Goal: Information Seeking & Learning: Learn about a topic

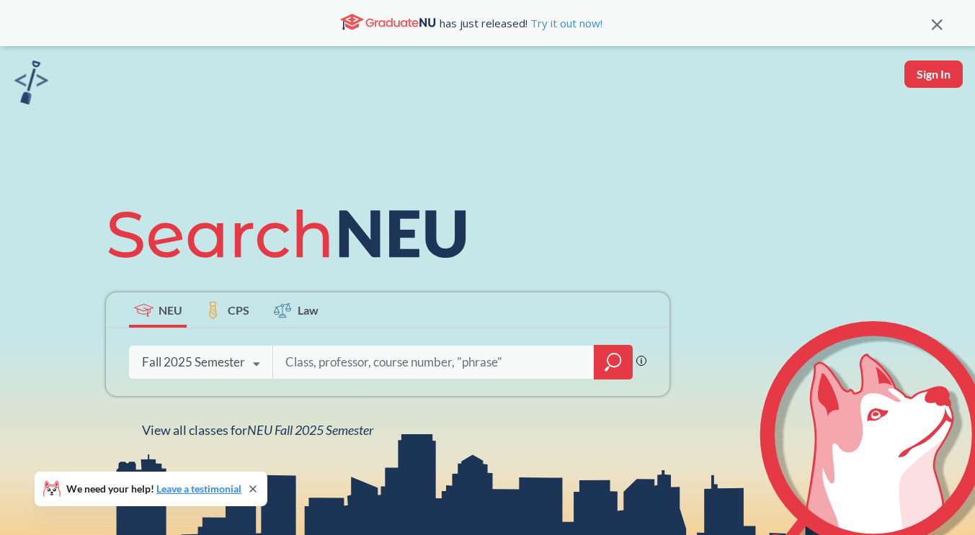
click at [304, 374] on input "search" at bounding box center [434, 362] width 300 height 30
type input "5947"
click at [328, 369] on input "search" at bounding box center [434, 362] width 300 height 30
type input "5047"
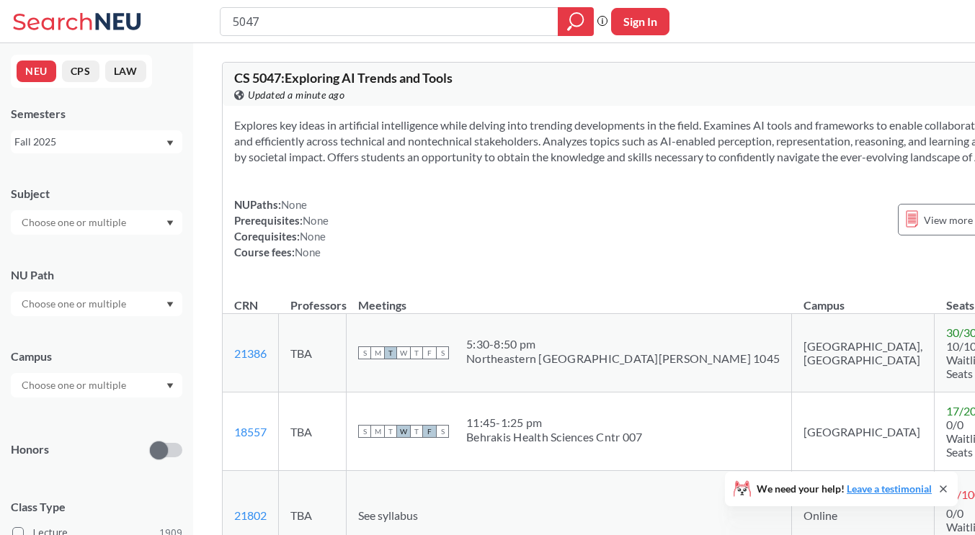
click at [342, 79] on span "CS 5047 : Exploring AI Trends and Tools" at bounding box center [343, 78] width 218 height 16
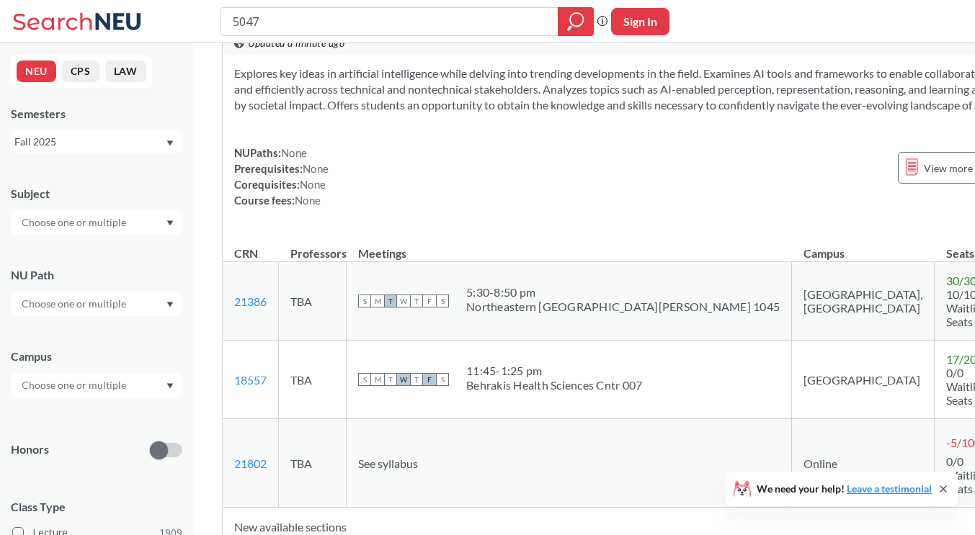
scroll to position [144, 0]
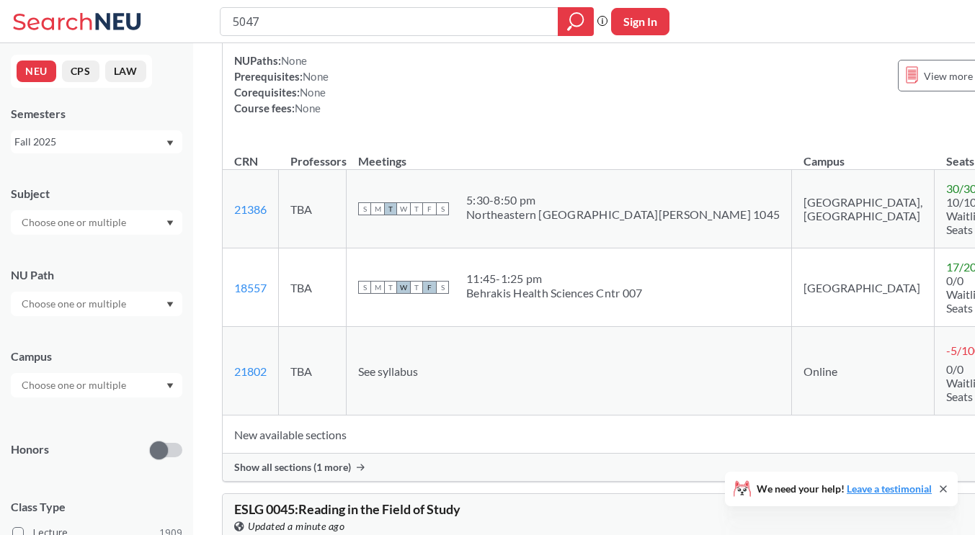
click at [294, 461] on span "Show all sections (1 more)" at bounding box center [292, 467] width 117 height 13
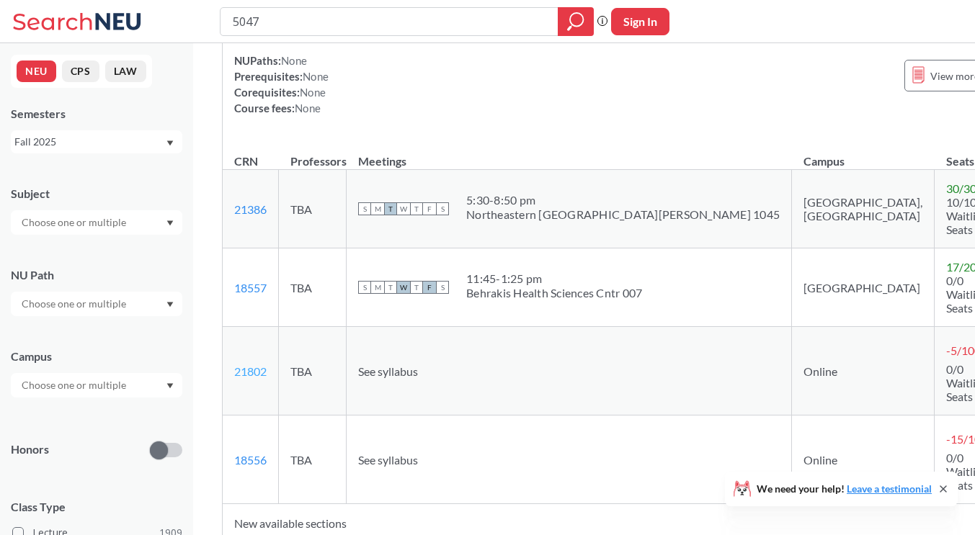
click at [249, 365] on link "21802" at bounding box center [250, 372] width 32 height 14
click at [293, 19] on input "5047" at bounding box center [389, 21] width 316 height 24
drag, startPoint x: 293, startPoint y: 19, endPoint x: 170, endPoint y: 15, distance: 122.6
click at [170, 15] on div "5047 Phrase search guarantees the exact search appears in the results. Ex. If y…" at bounding box center [487, 21] width 975 height 43
type input "cs 5130"
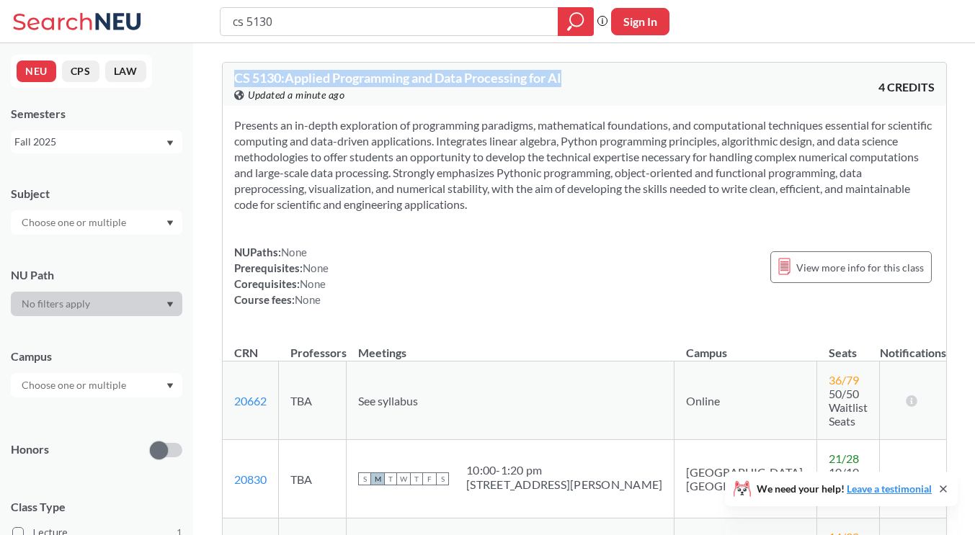
drag, startPoint x: 587, startPoint y: 80, endPoint x: 321, endPoint y: 68, distance: 266.8
click at [194, 68] on div "CS 5130 : Applied Programming and Data Processing for AI View this course on Ba…" at bounding box center [584, 436] width 782 height 786
copy span "CS 5130 : Applied Programming and Data Processing for AI"
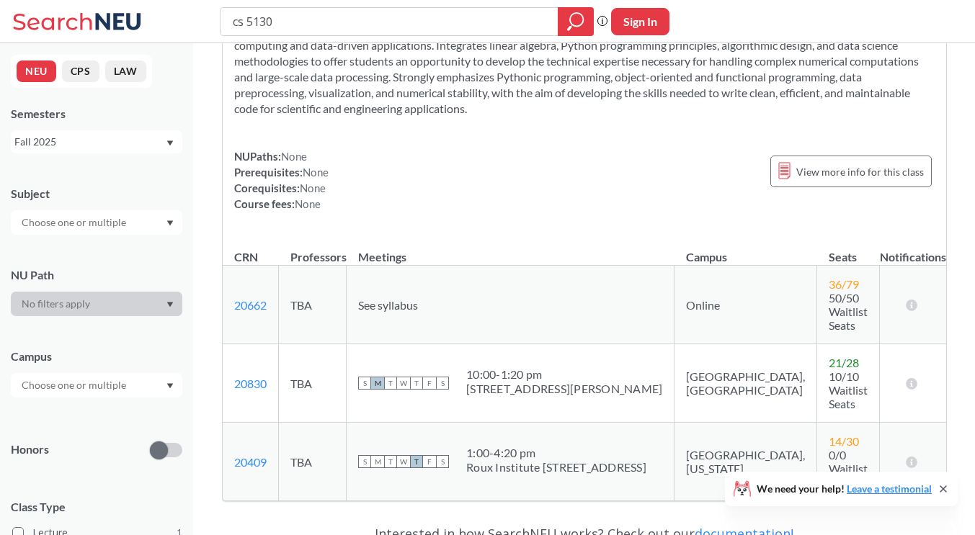
scroll to position [144, 0]
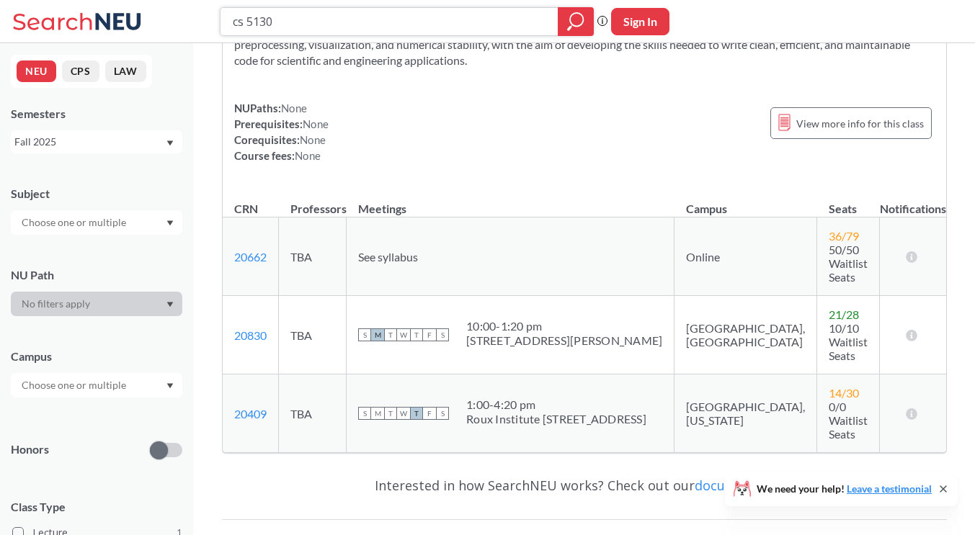
drag, startPoint x: 215, startPoint y: 27, endPoint x: 130, endPoint y: 17, distance: 85.7
click at [130, 17] on div "cs 5130 Phrase search guarantees the exact search appears in the results. Ex. I…" at bounding box center [487, 21] width 975 height 43
type input "cs 6120"
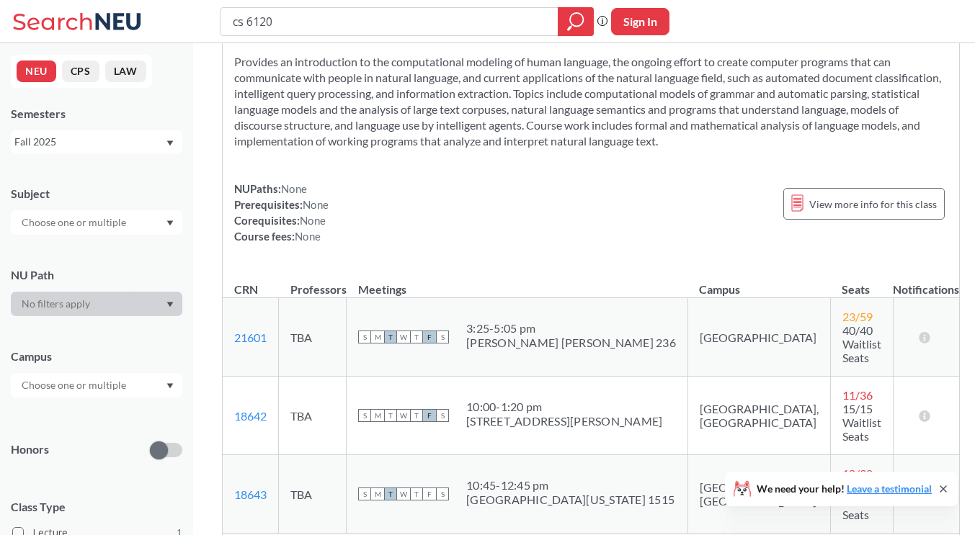
scroll to position [144, 0]
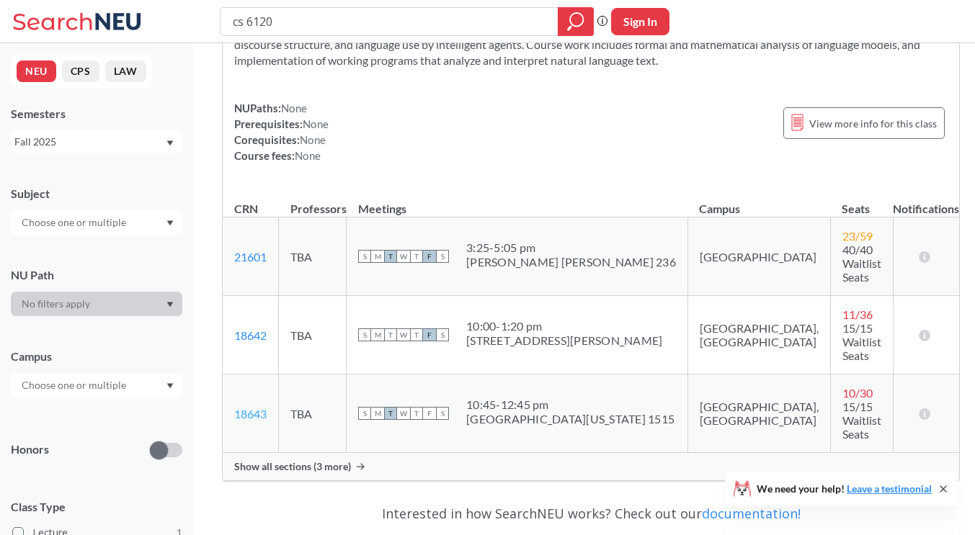
click at [259, 407] on link "18643" at bounding box center [250, 414] width 32 height 14
drag, startPoint x: 277, startPoint y: 22, endPoint x: 210, endPoint y: 17, distance: 67.1
click at [211, 17] on div "cs 6120 Phrase search guarantees the exact search appears in the results. Ex. I…" at bounding box center [487, 21] width 975 height 43
paste input "Advanced Algorithms"
type input "Advanced Algorithms"
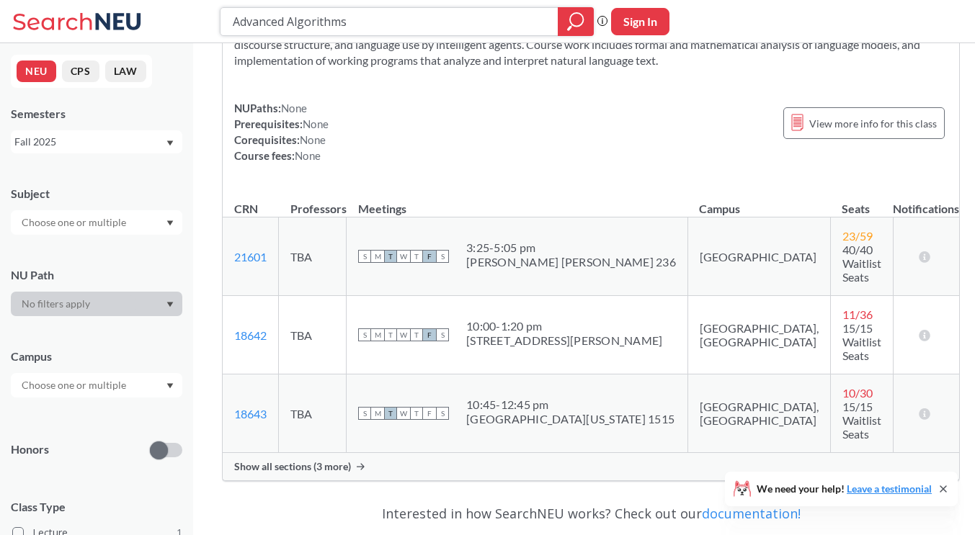
click at [569, 17] on icon "magnifying glass" at bounding box center [575, 22] width 17 height 20
